Goal: Information Seeking & Learning: Learn about a topic

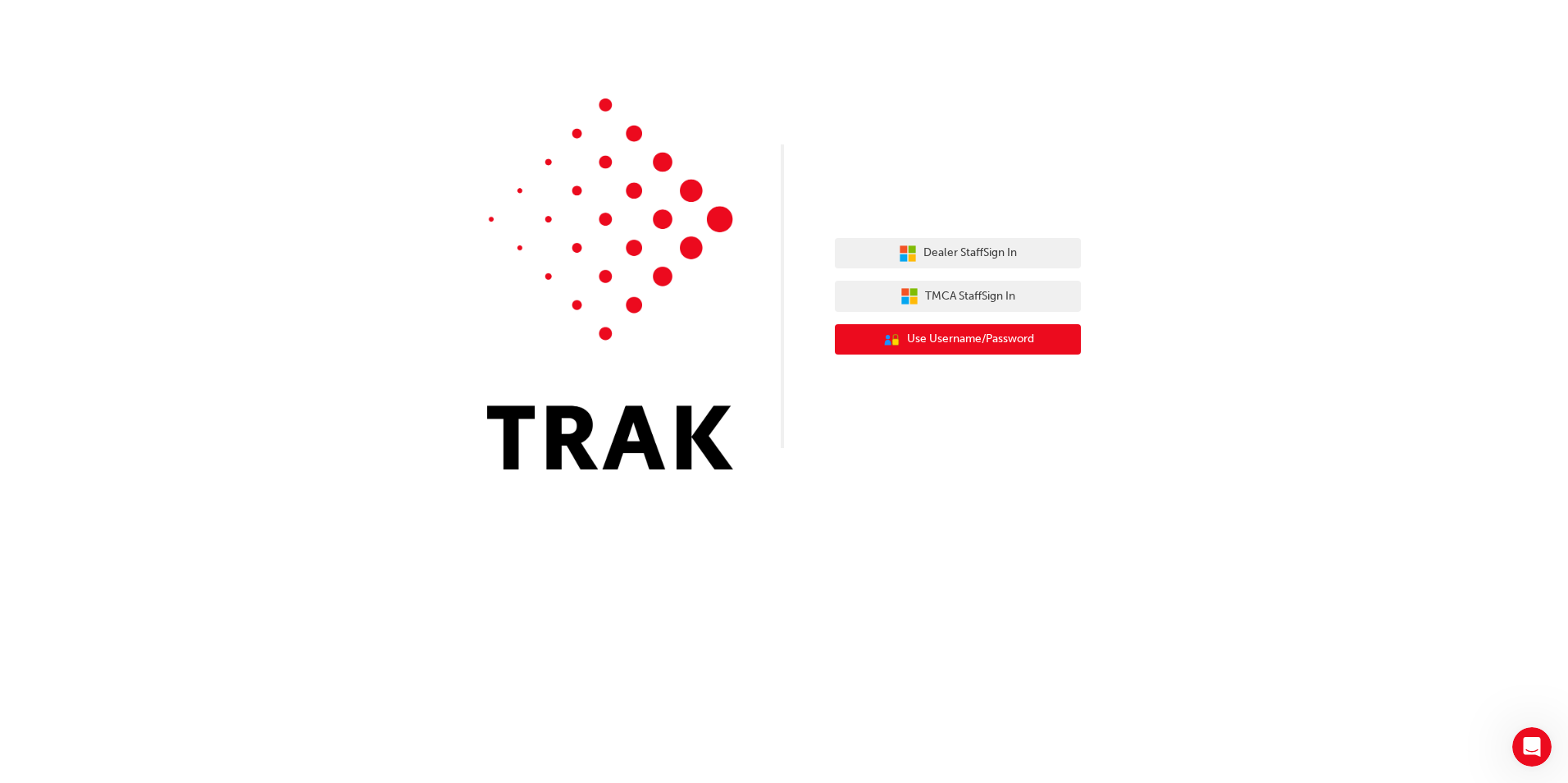
click at [931, 333] on span "Use Username/Password" at bounding box center [970, 339] width 127 height 19
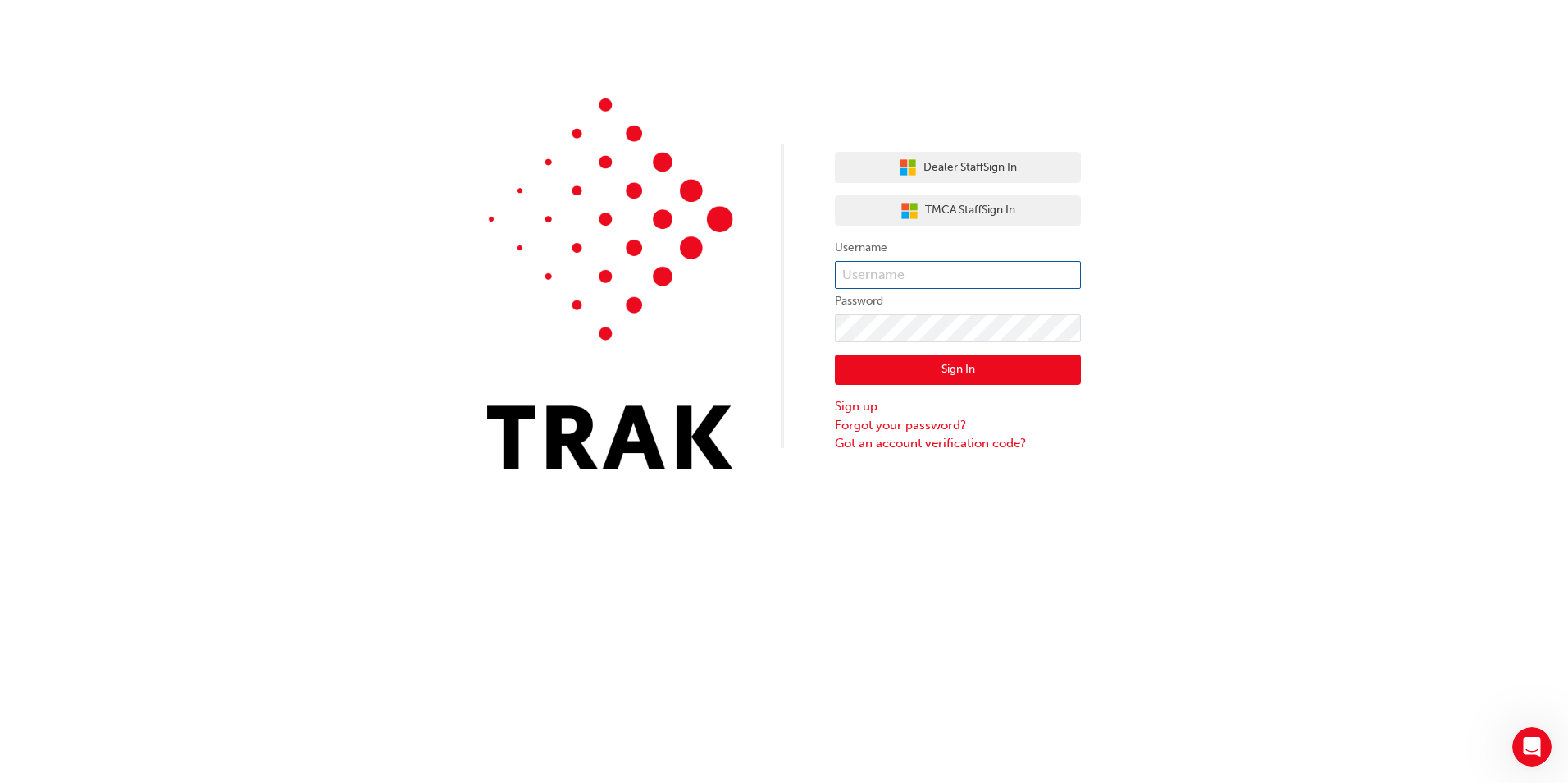
click at [878, 270] on input "text" at bounding box center [957, 275] width 246 height 28
type input "j"
type input "[PERSON_NAME].[PERSON_NAME]"
click button "Sign In" at bounding box center [957, 370] width 246 height 31
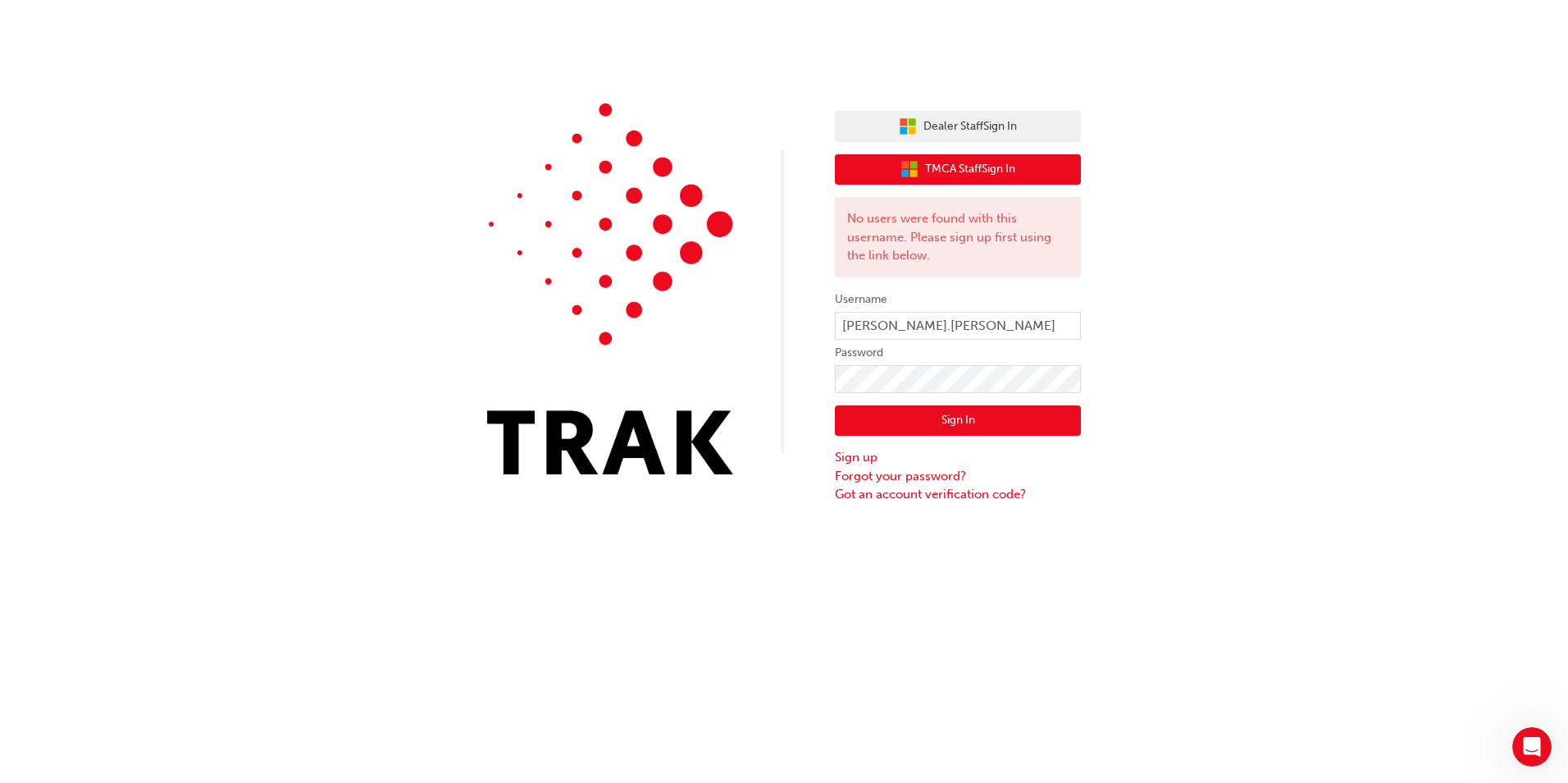
click at [976, 173] on span "TMCA Staff Sign In" at bounding box center [970, 169] width 90 height 19
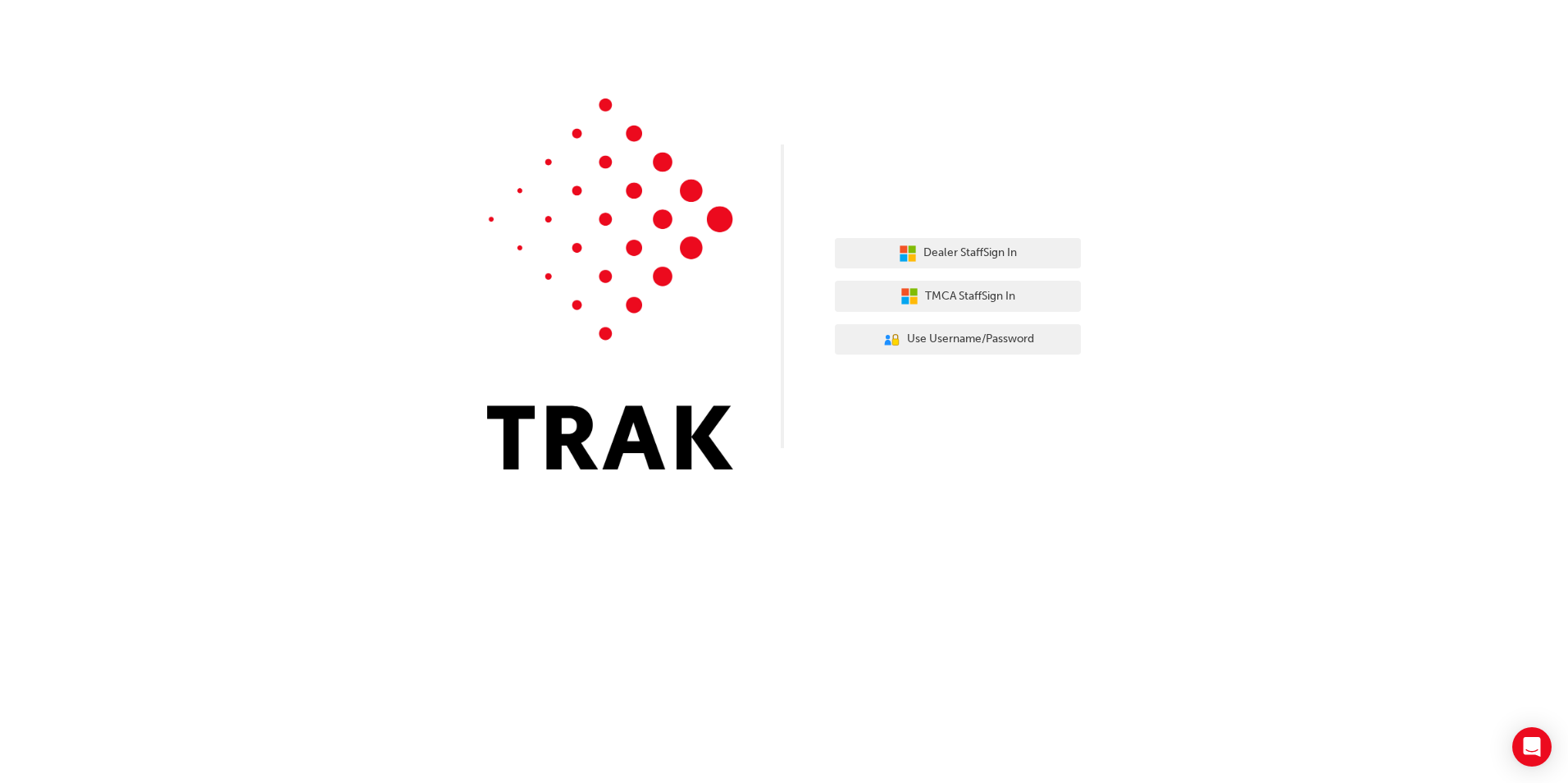
click at [1064, 498] on div "Dealer Staff Sign In TMCA Staff Sign In User Authentication Icon - Blue Person,…" at bounding box center [784, 391] width 1568 height 783
drag, startPoint x: 1047, startPoint y: 400, endPoint x: 983, endPoint y: 400, distance: 64.0
click at [1046, 400] on div "Dealer Staff Sign In TMCA Staff Sign In User Authentication Icon - Blue Person,…" at bounding box center [784, 247] width 1568 height 494
click at [944, 252] on span "Dealer Staff Sign In" at bounding box center [970, 253] width 93 height 19
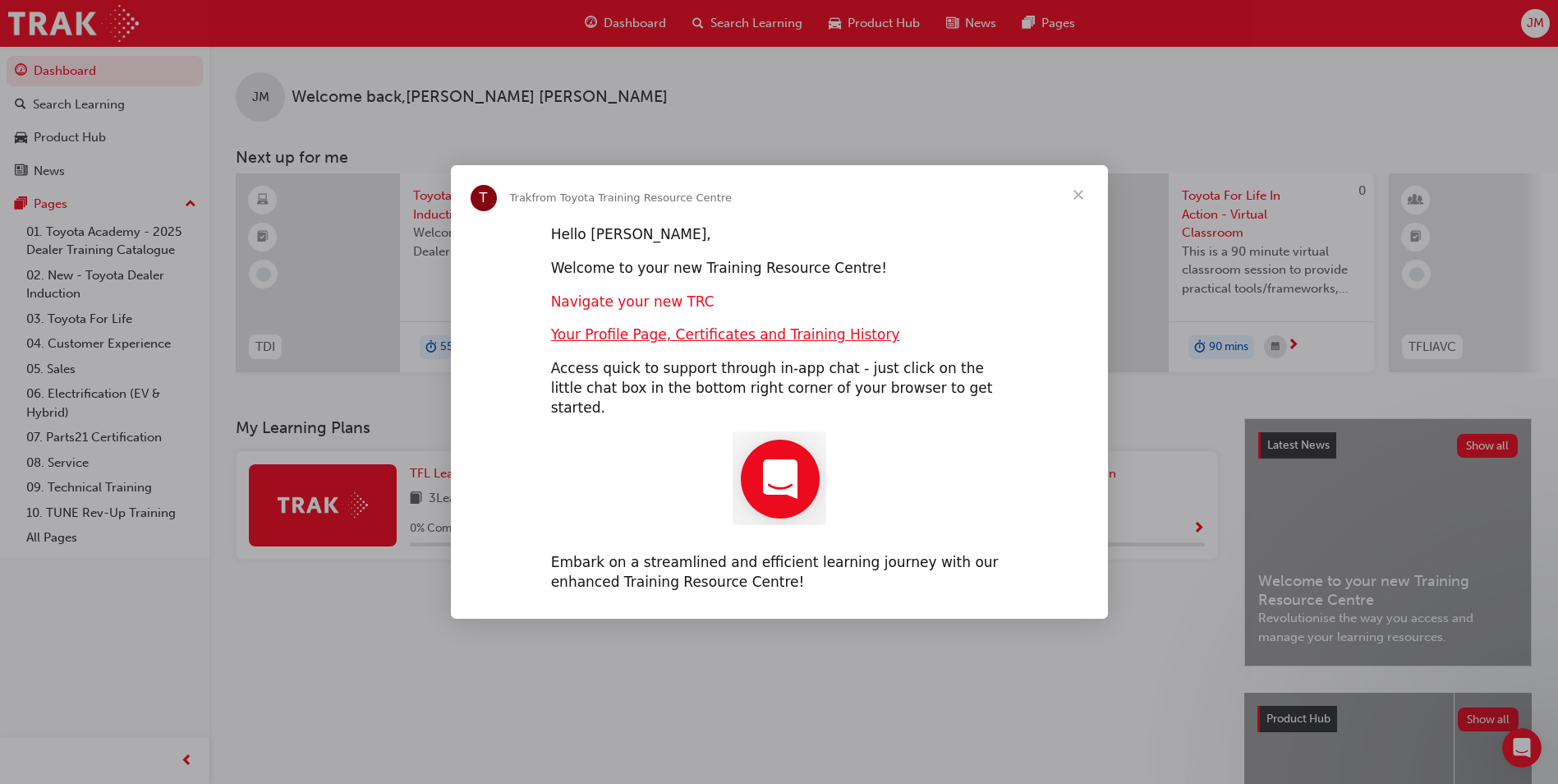
click at [586, 307] on link "Navigate your new TRC" at bounding box center [633, 302] width 164 height 16
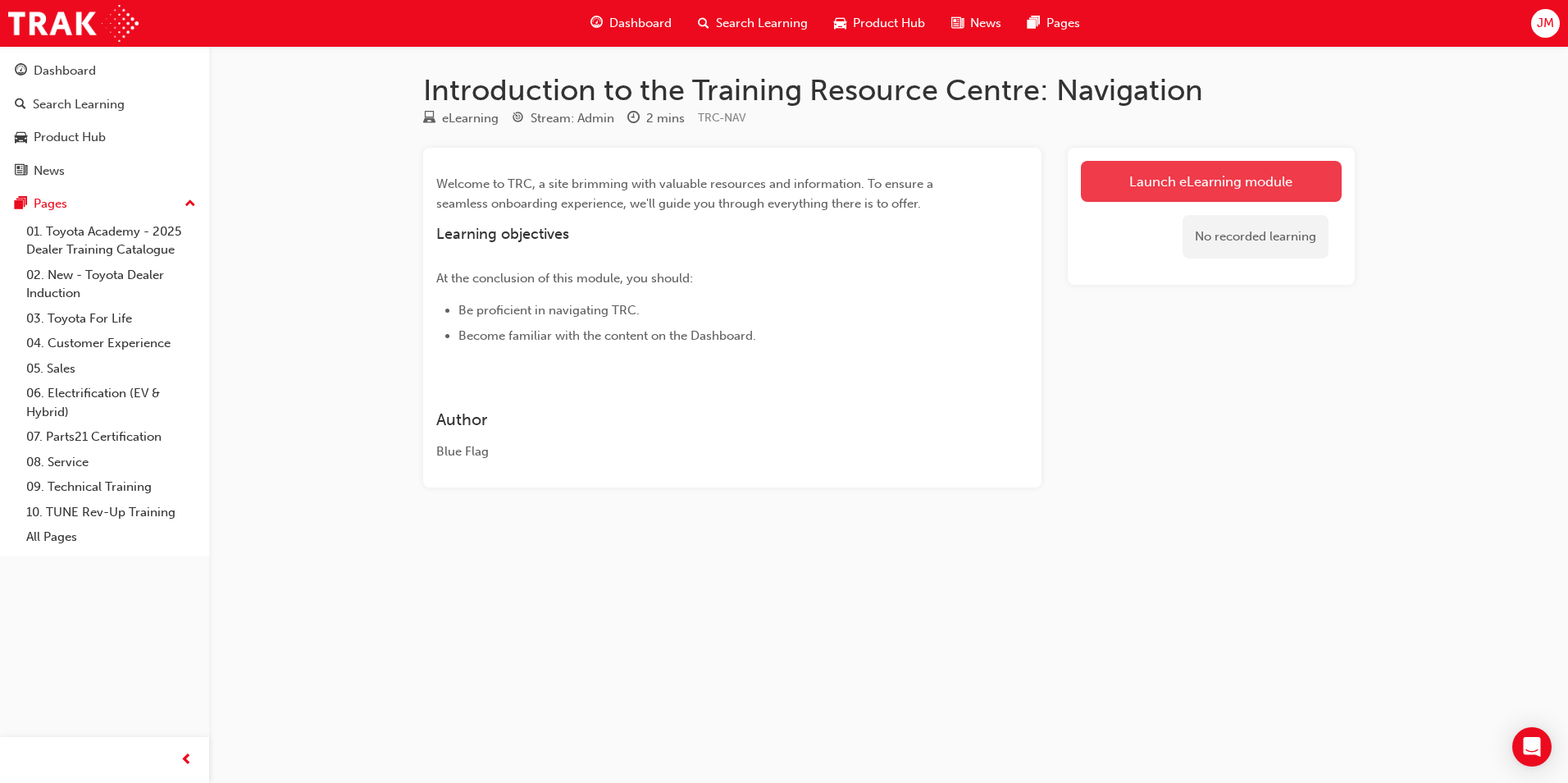
click at [1194, 180] on link "Launch eLearning module" at bounding box center [1212, 181] width 261 height 41
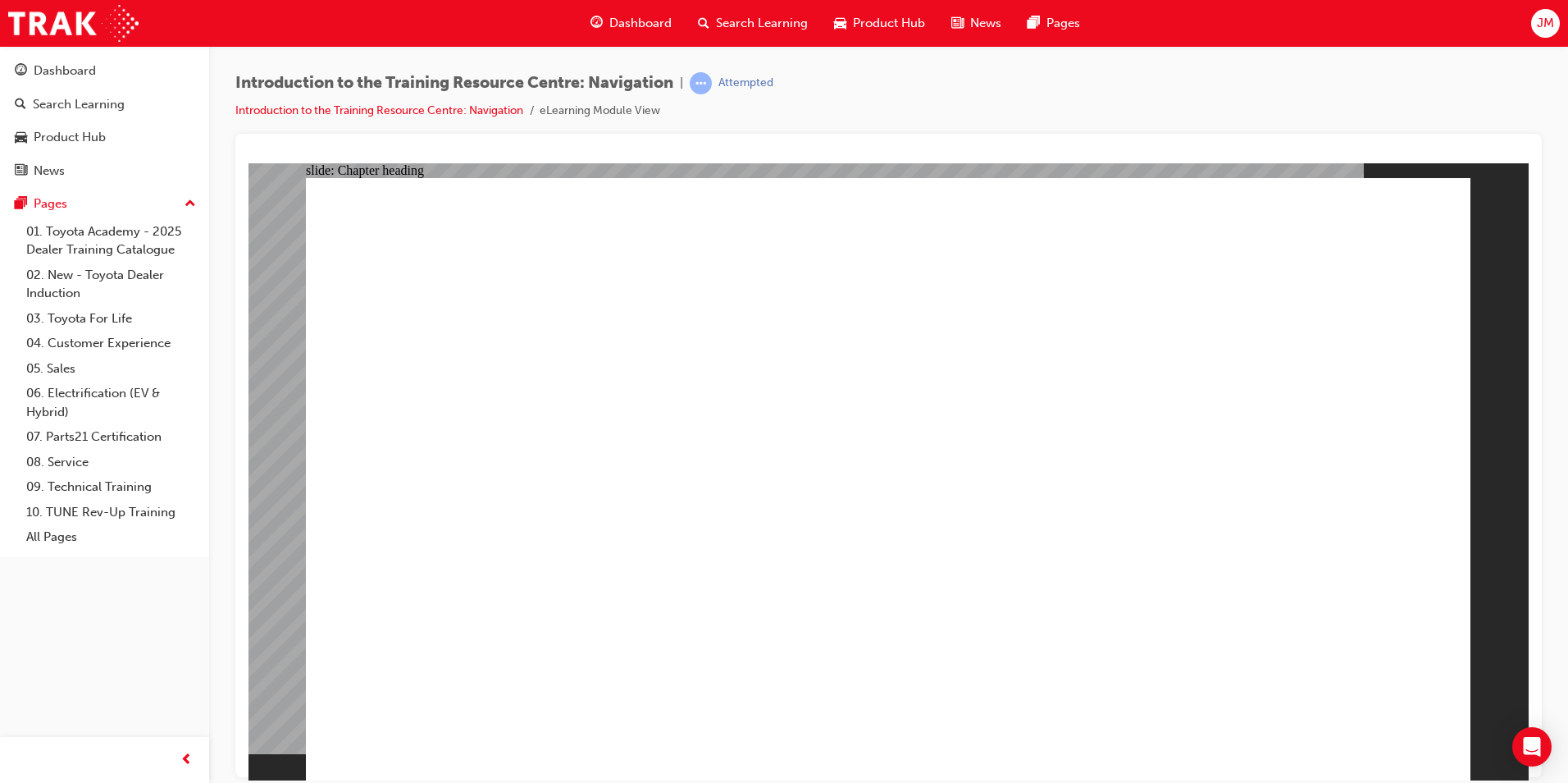
drag, startPoint x: 743, startPoint y: 290, endPoint x: 752, endPoint y: 293, distance: 9.5
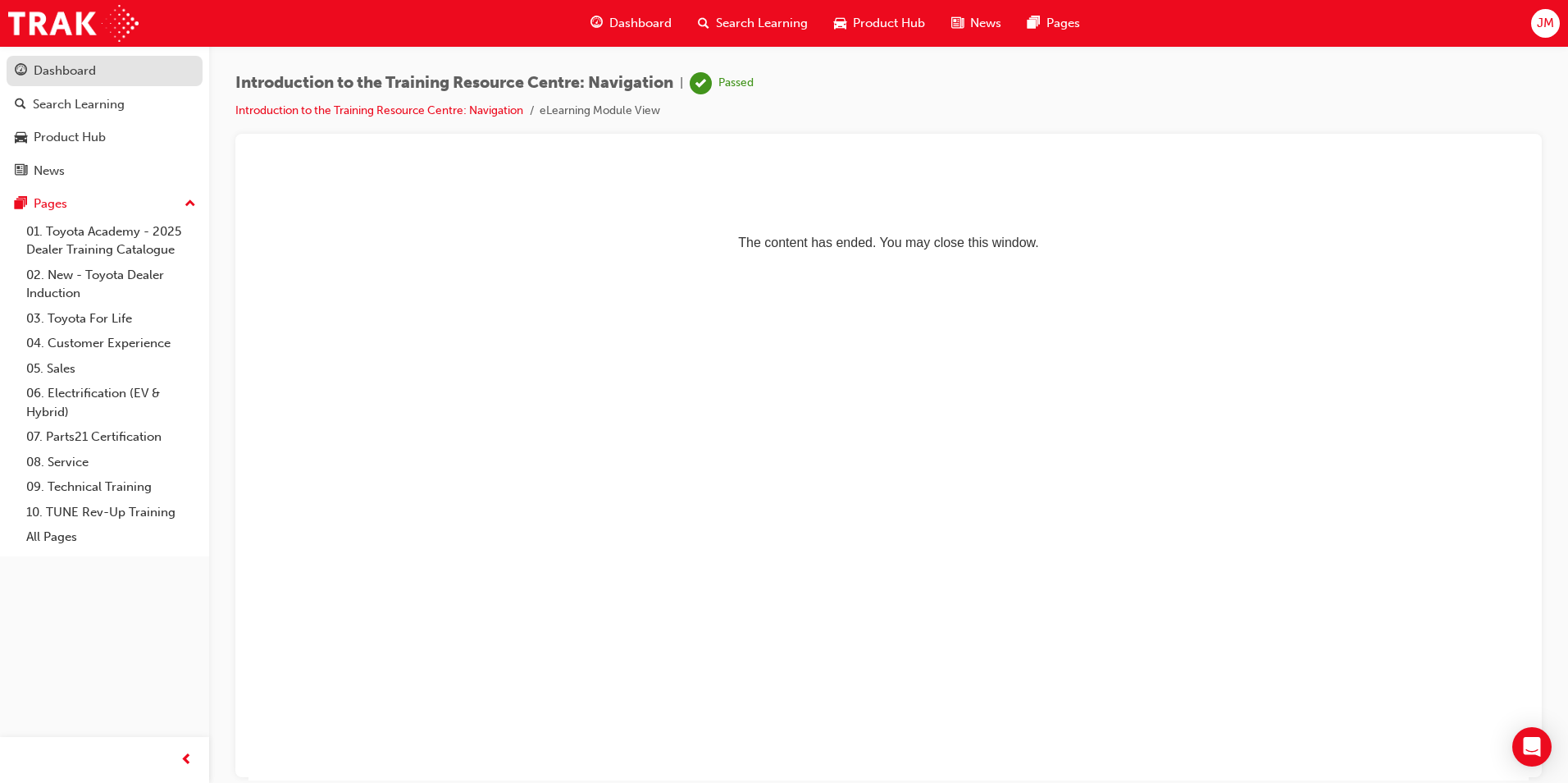
click at [67, 69] on div "Dashboard" at bounding box center [65, 70] width 62 height 19
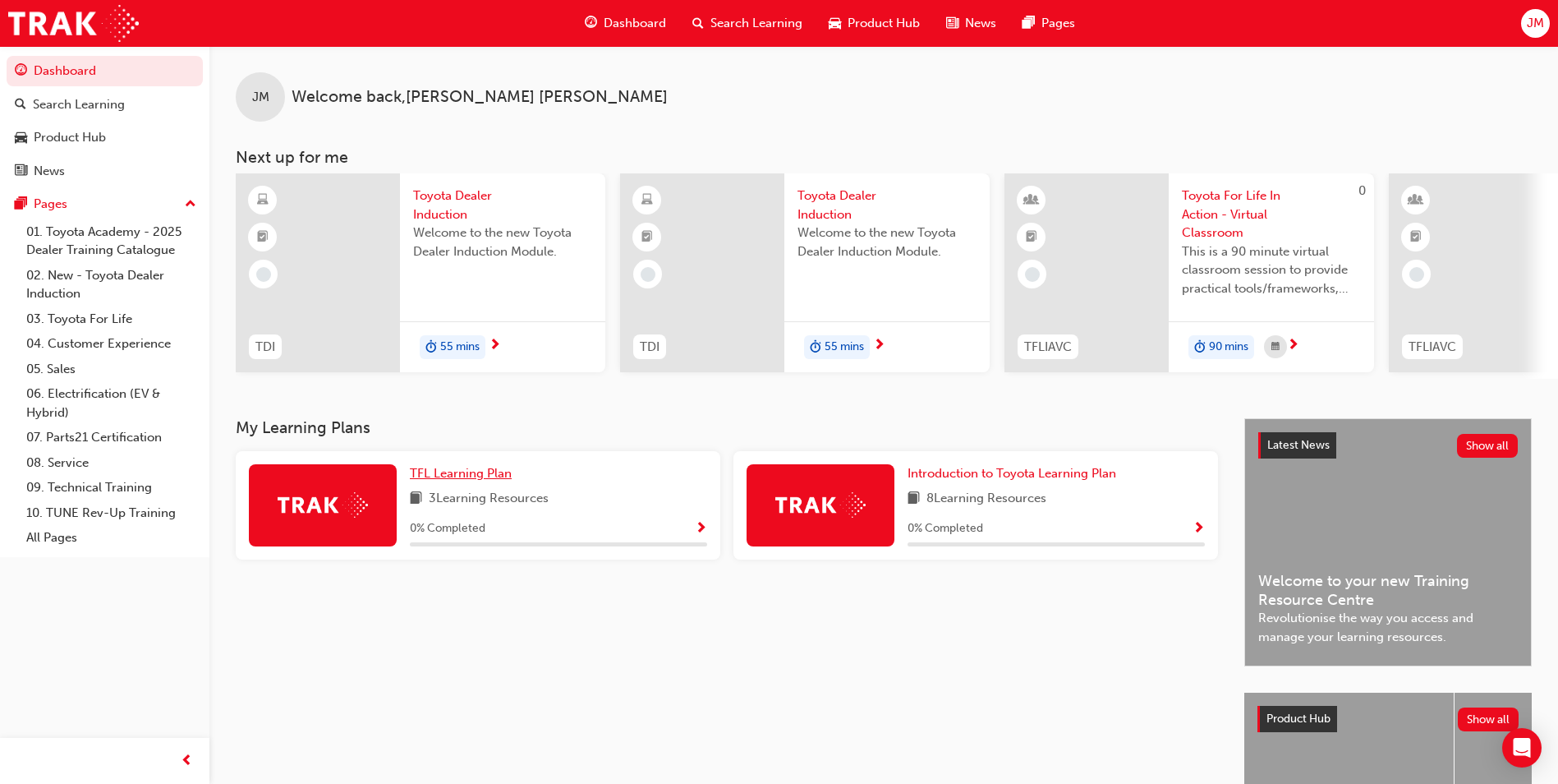
click at [440, 480] on span "TFL Learning Plan" at bounding box center [460, 473] width 102 height 15
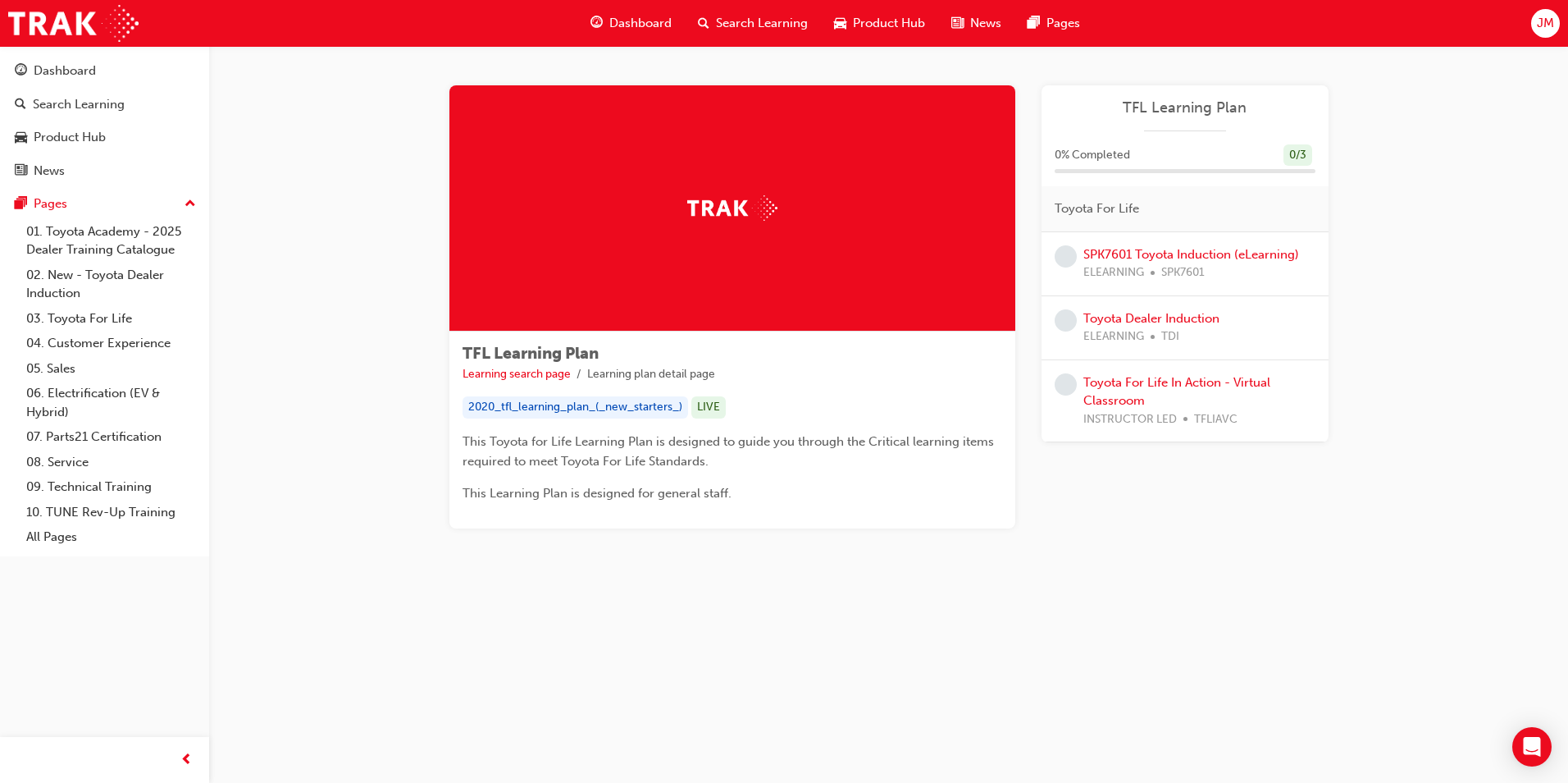
click at [720, 203] on img at bounding box center [731, 208] width 90 height 26
click at [1198, 251] on link "SPK7601 Toyota Induction (eLearning)" at bounding box center [1191, 254] width 216 height 15
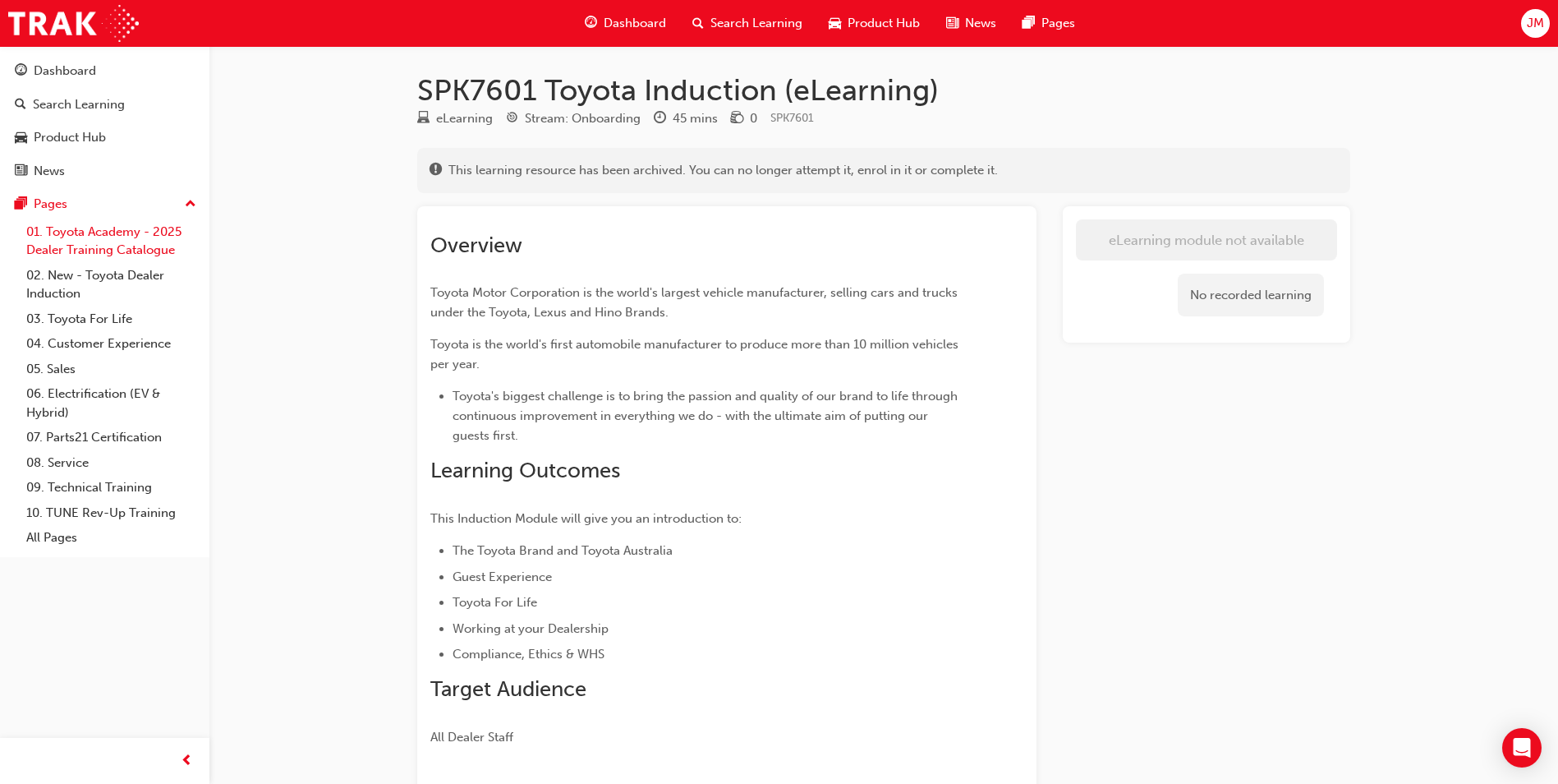
click at [113, 238] on link "01. Toyota Academy - 2025 Dealer Training Catalogue" at bounding box center [112, 242] width 183 height 44
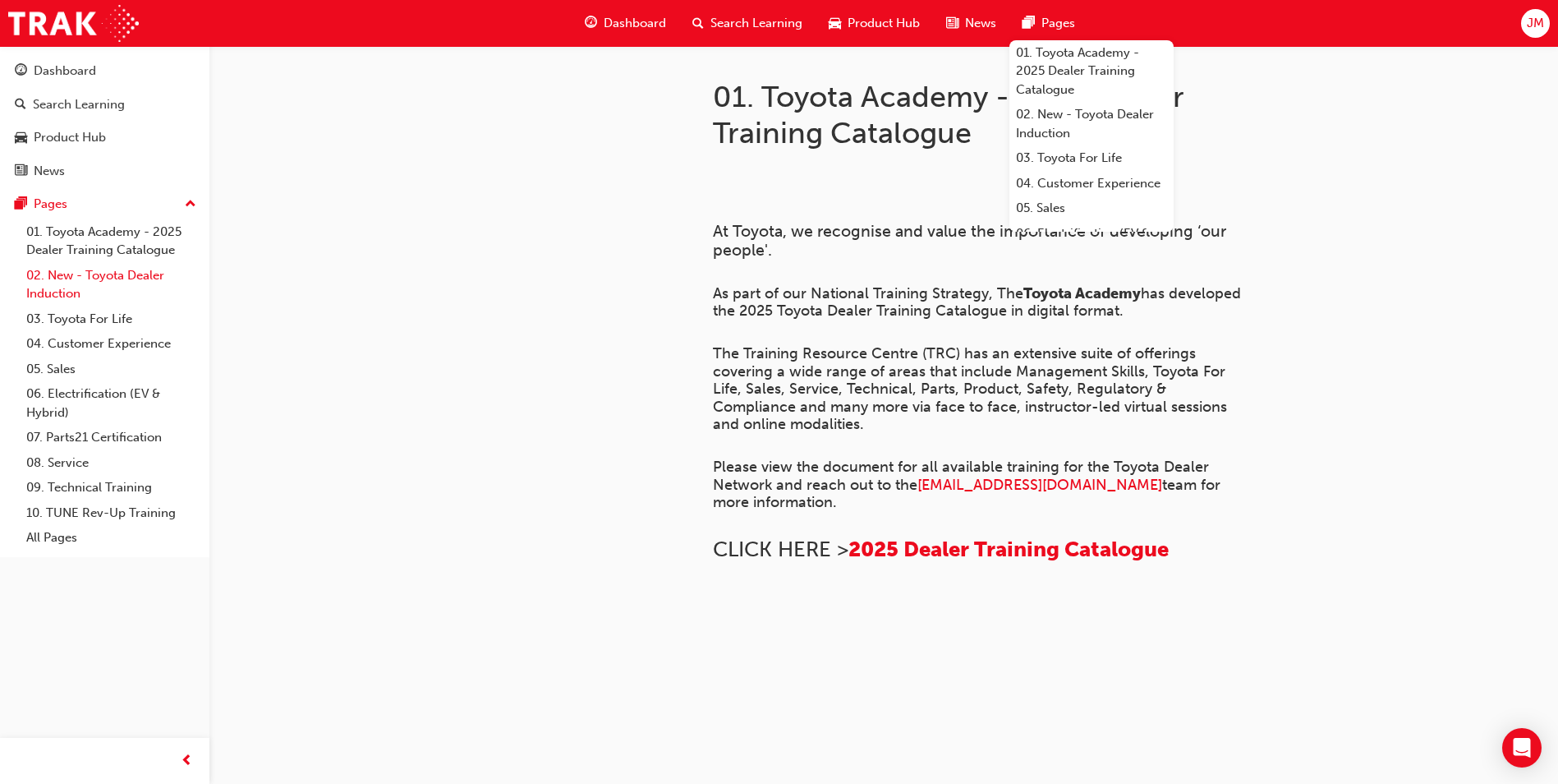
drag, startPoint x: 113, startPoint y: 249, endPoint x: 186, endPoint y: 275, distance: 77.5
click at [113, 249] on link "01. Toyota Academy - 2025 Dealer Training Catalogue" at bounding box center [112, 242] width 183 height 44
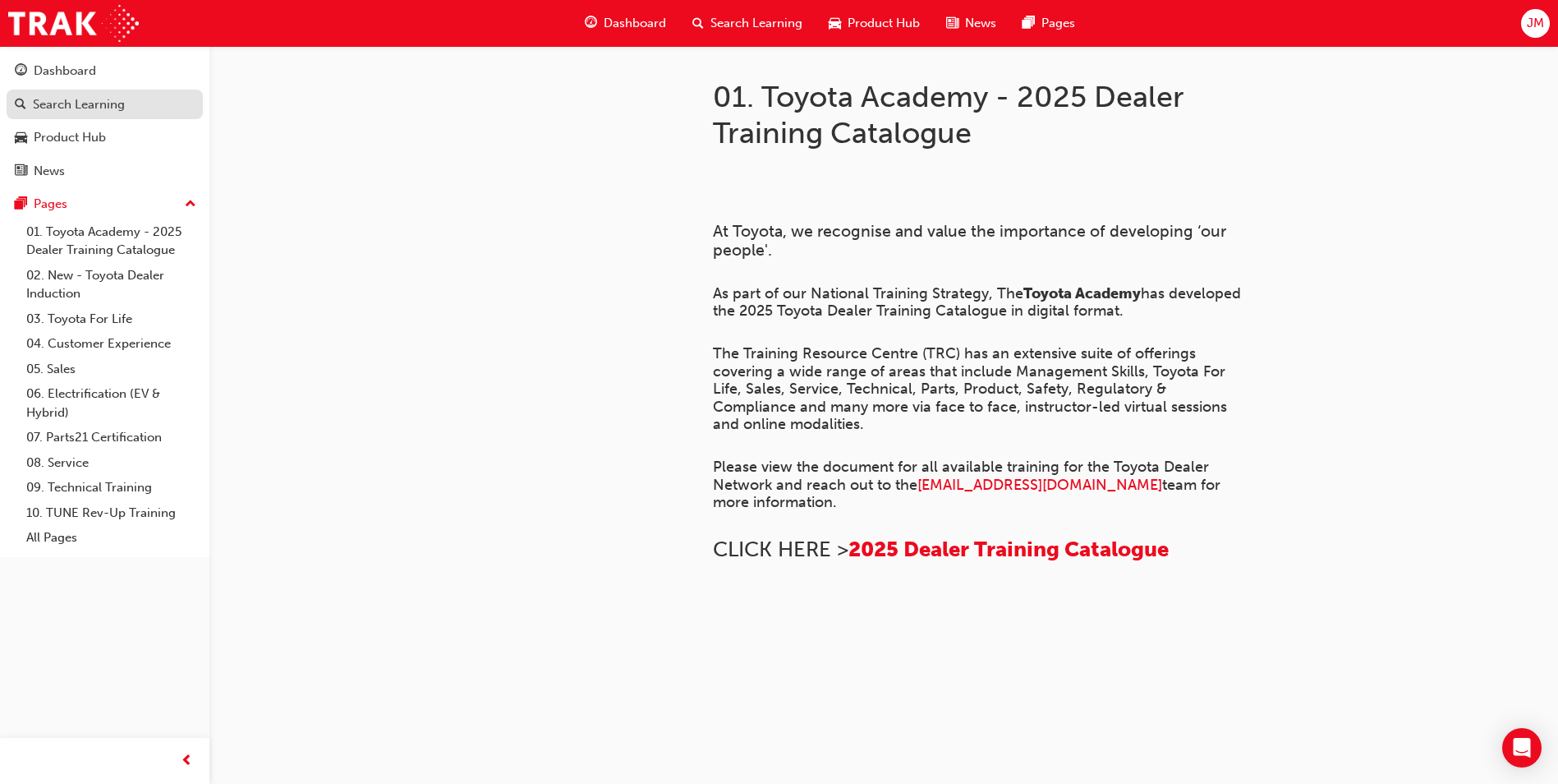
click at [90, 104] on div "Search Learning" at bounding box center [79, 104] width 92 height 19
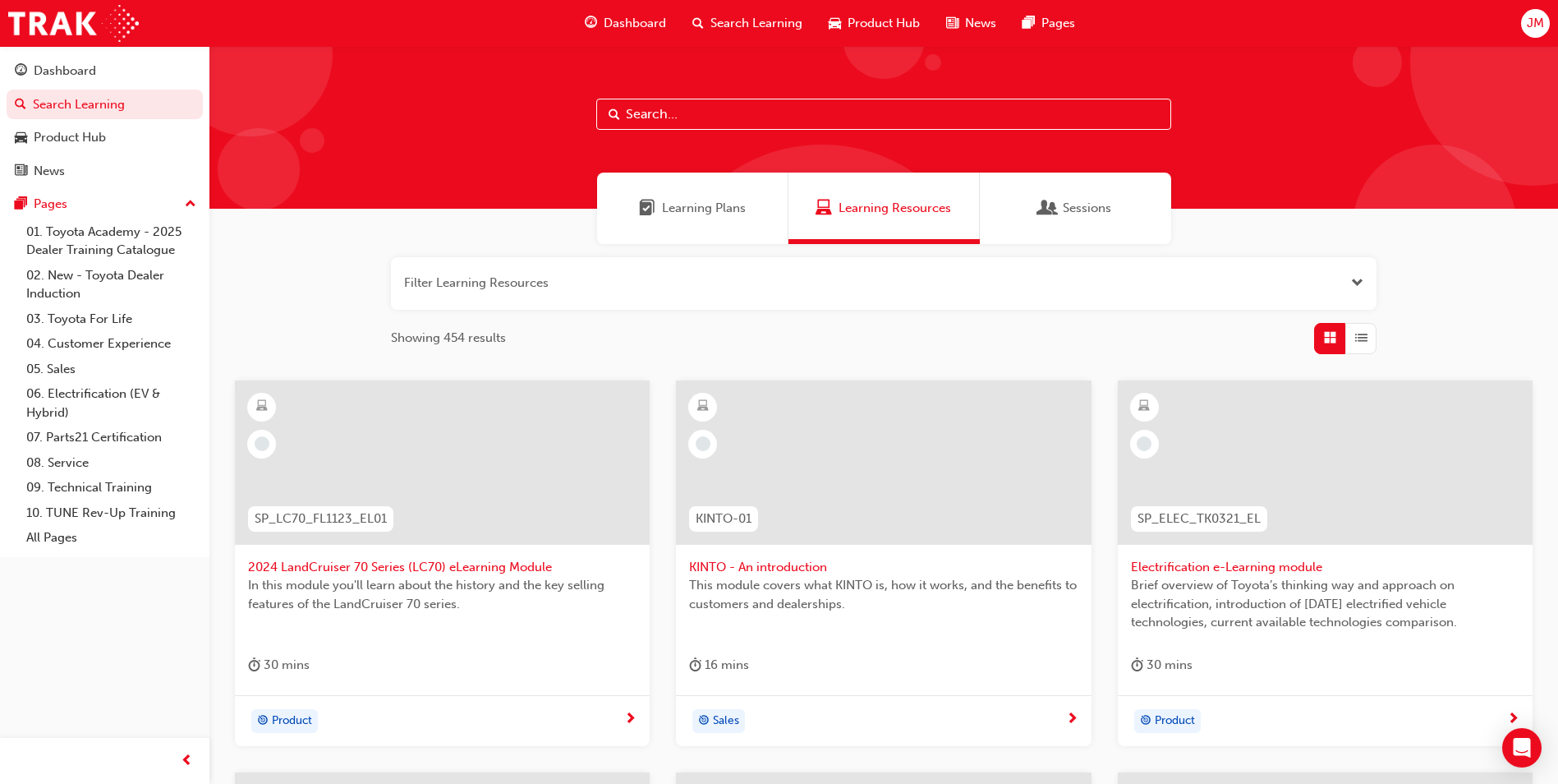
click at [704, 209] on span "Learning Plans" at bounding box center [704, 208] width 84 height 19
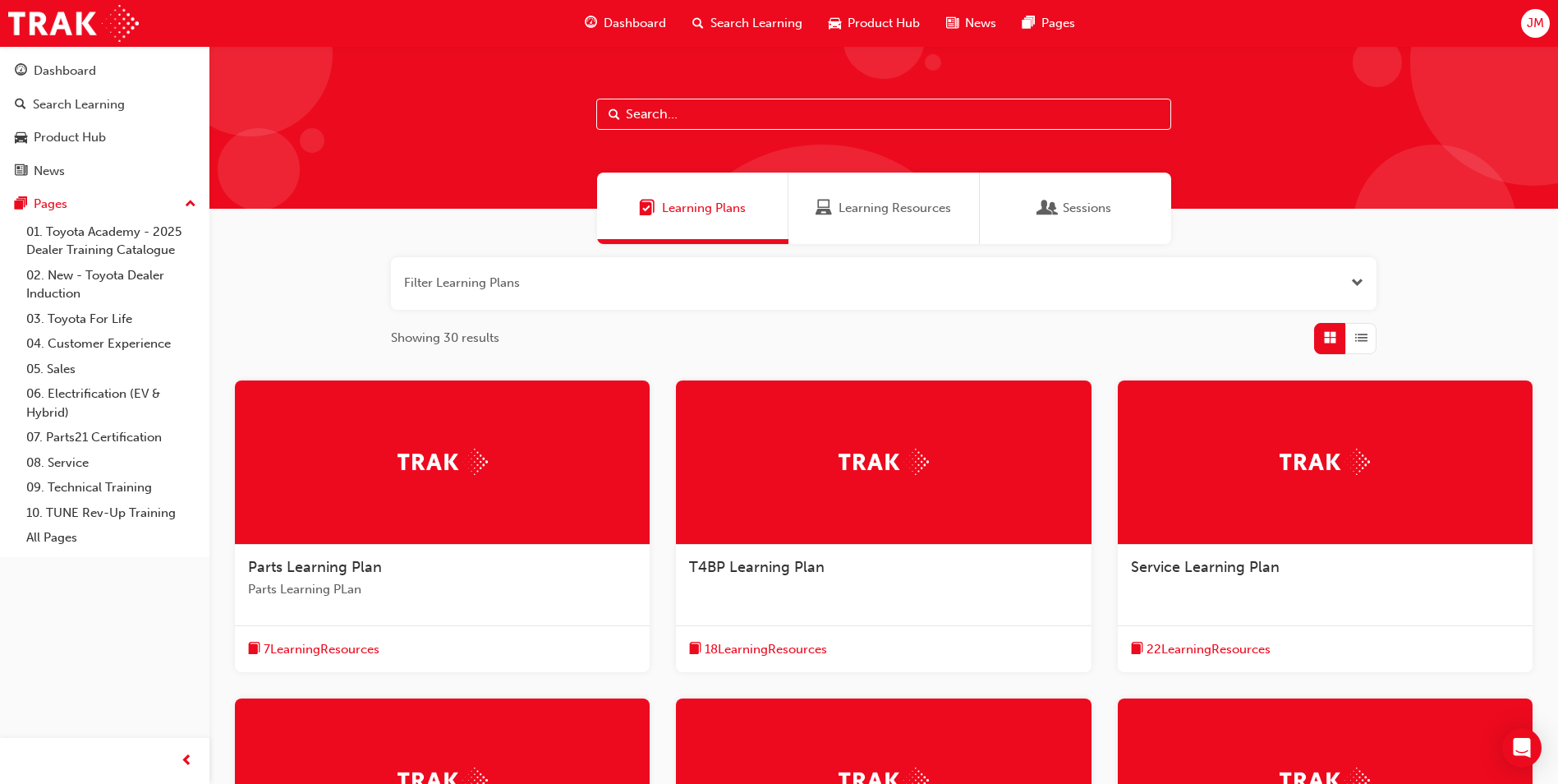
click at [1082, 207] on span "Sessions" at bounding box center [1087, 208] width 48 height 19
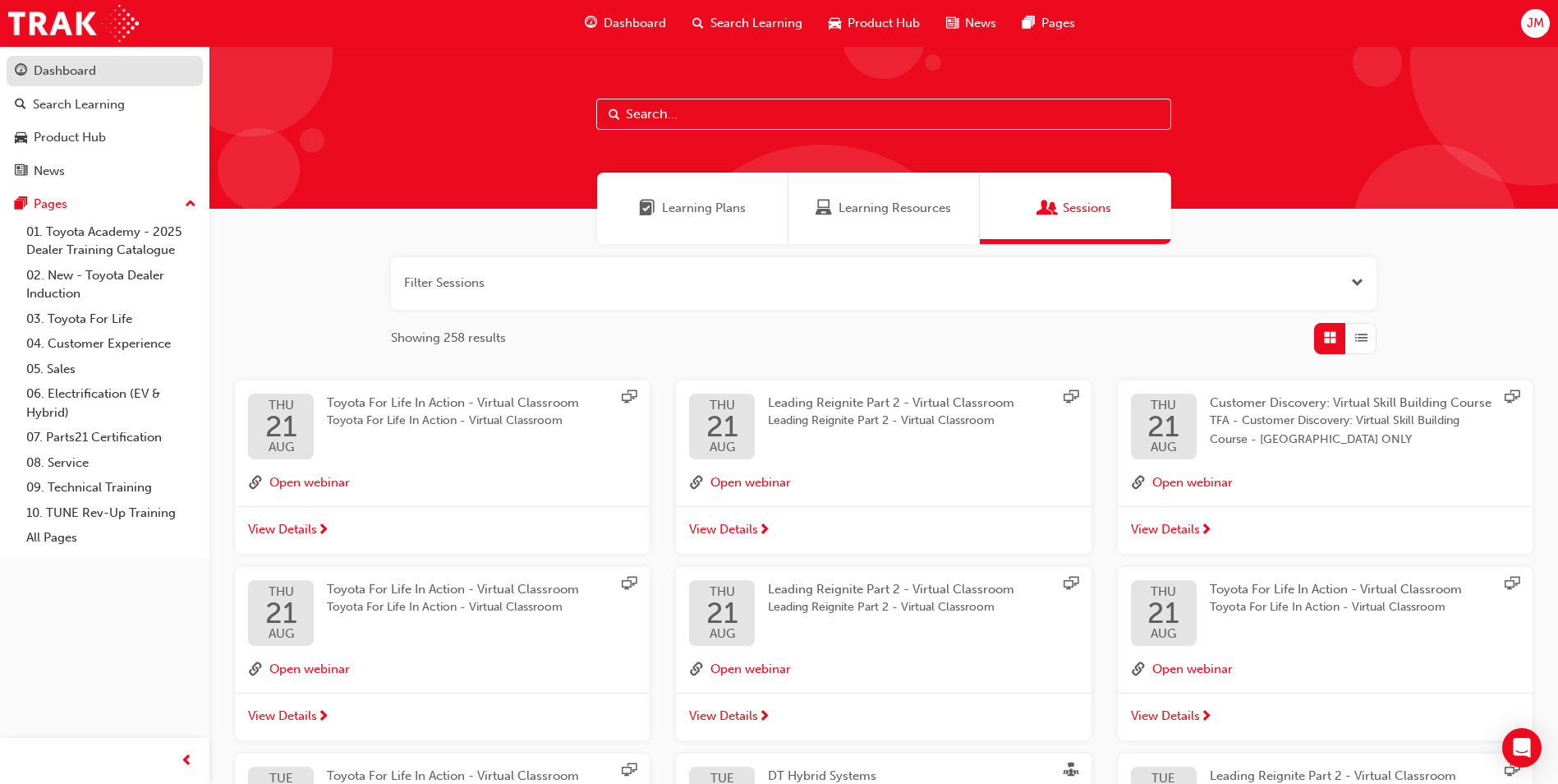
click at [72, 60] on div "Dashboard" at bounding box center [104, 70] width 180 height 20
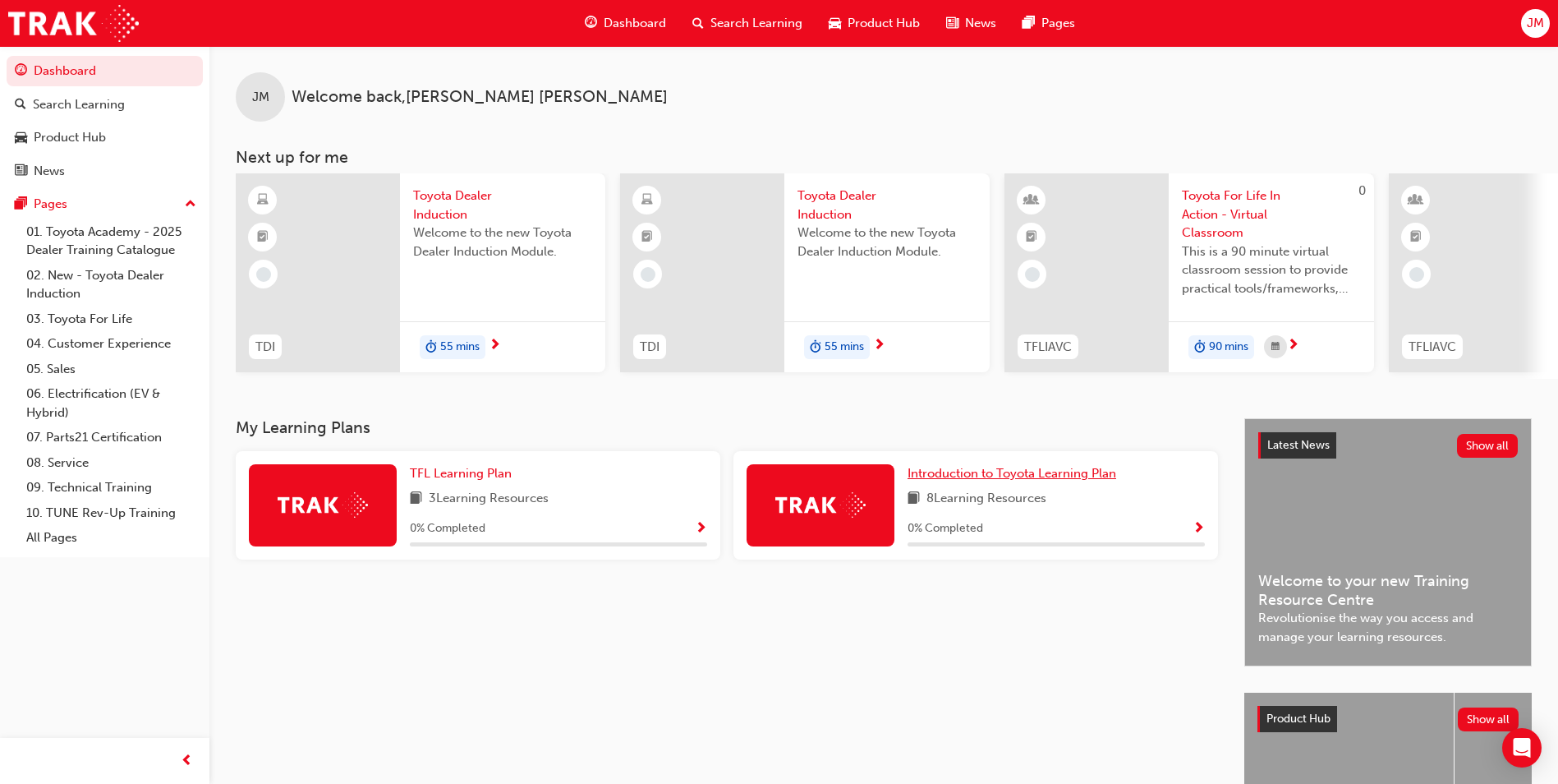
click at [1003, 480] on span "Introduction to Toyota Learning Plan" at bounding box center [1012, 473] width 209 height 15
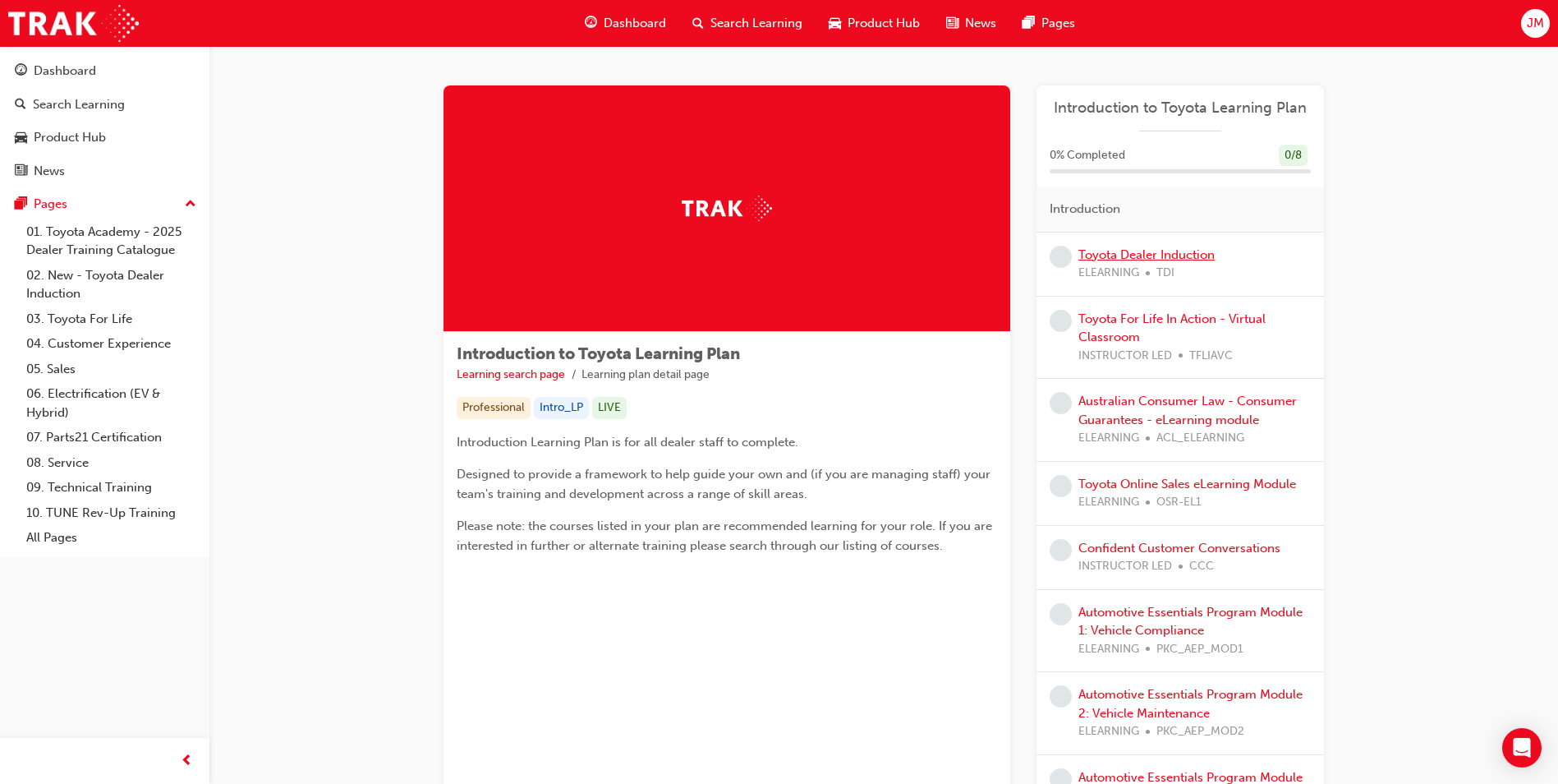
click at [1108, 257] on link "Toyota Dealer Induction" at bounding box center [1146, 254] width 136 height 15
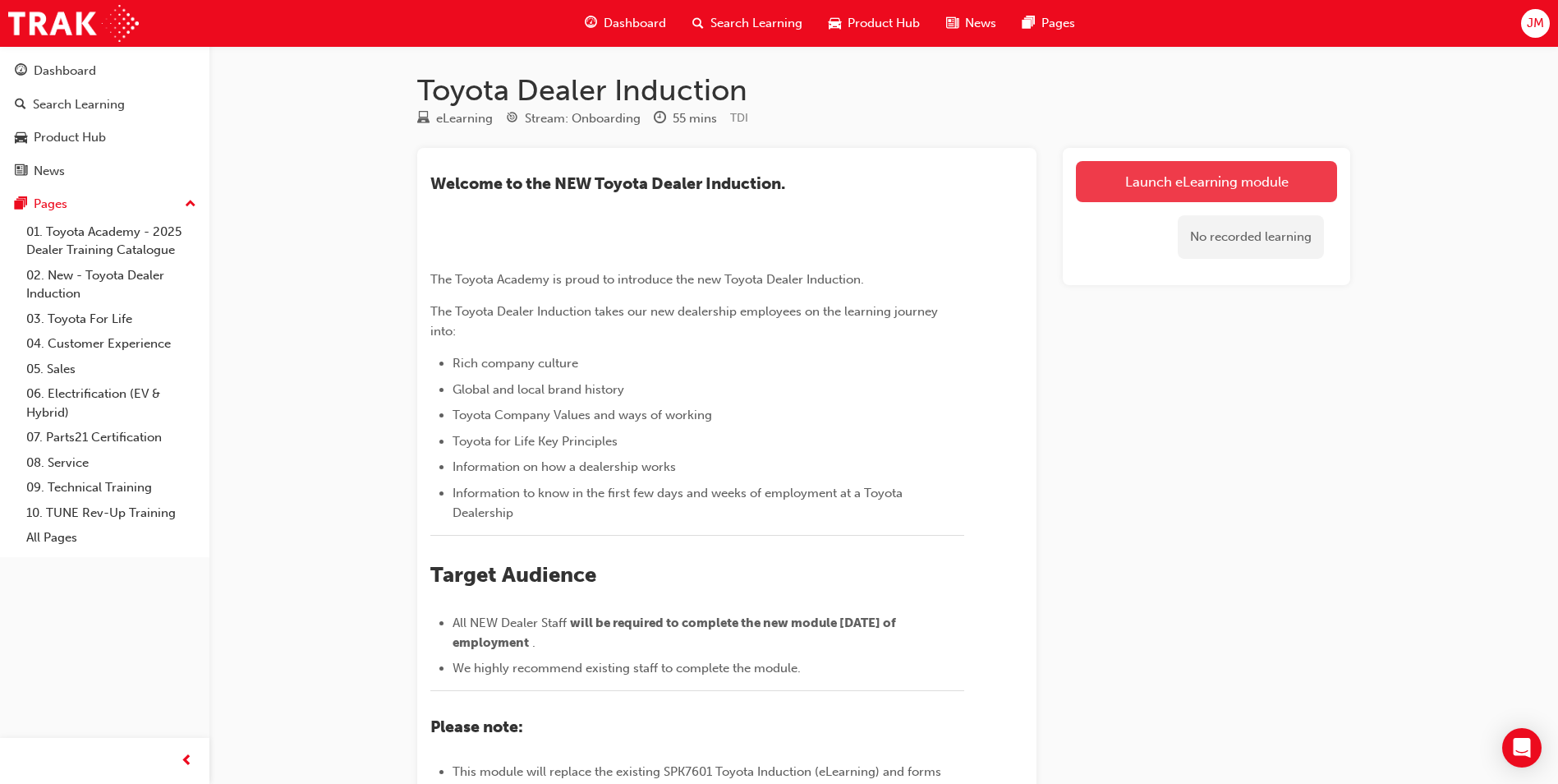
click at [1182, 179] on link "Launch eLearning module" at bounding box center [1207, 181] width 262 height 41
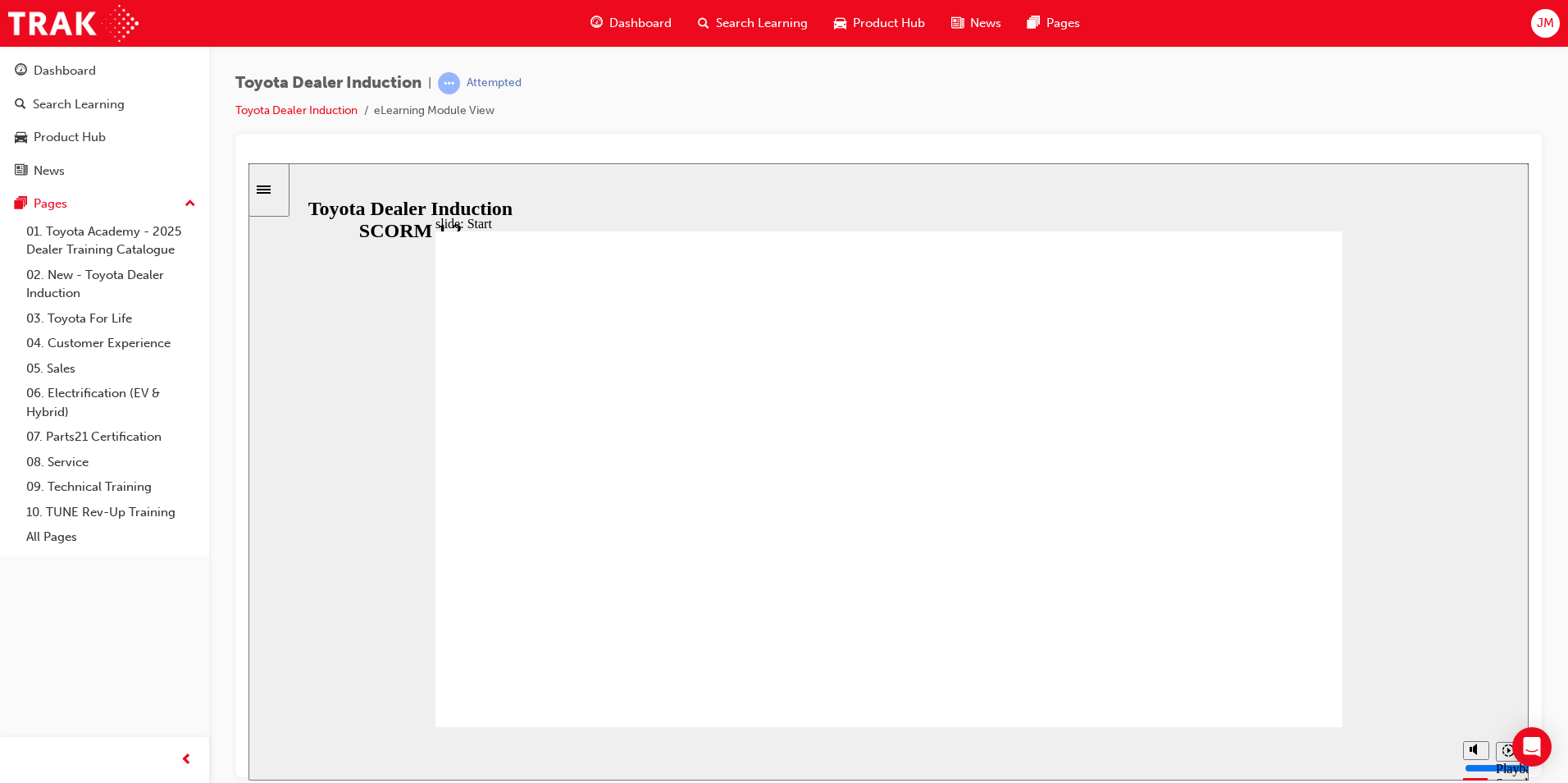
type input "900"
